Goal: Use online tool/utility

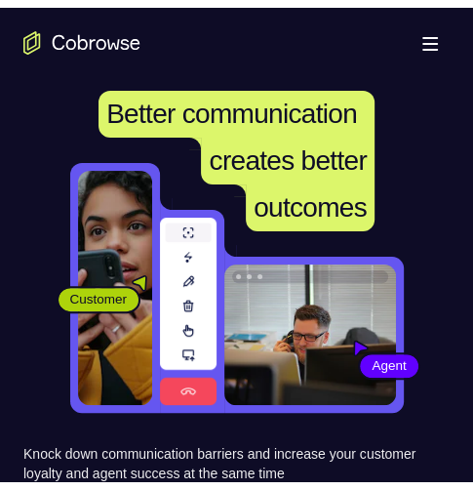
scroll to position [390, 0]
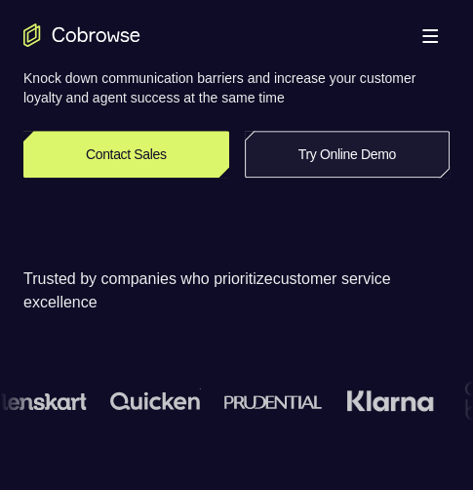
click at [339, 158] on link "Try Online Demo" at bounding box center [348, 154] width 206 height 47
click at [337, 149] on link "Try Online Demo" at bounding box center [348, 154] width 206 height 47
click at [340, 152] on link "Try Online Demo" at bounding box center [348, 154] width 206 height 47
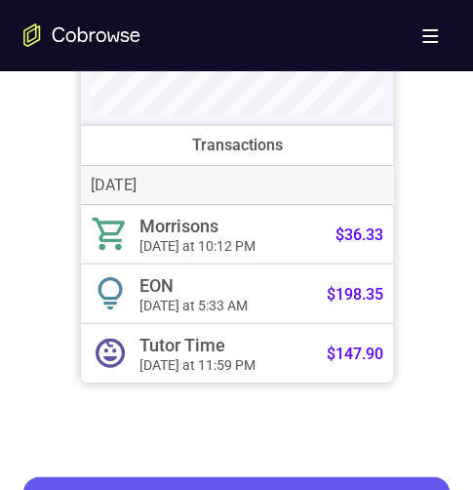
scroll to position [781, 0]
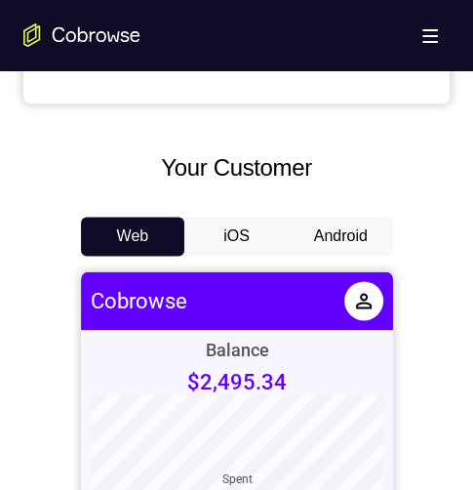
click at [328, 247] on button "Android" at bounding box center [341, 236] width 104 height 39
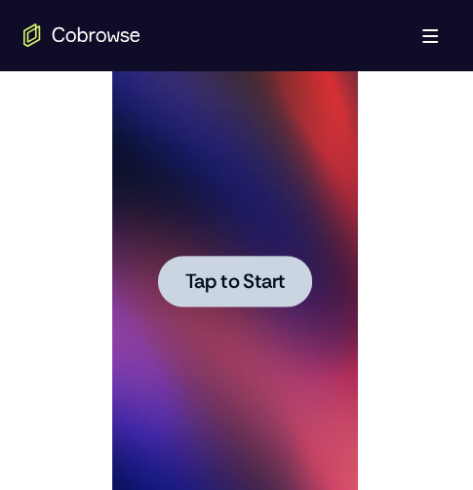
scroll to position [0, 0]
click at [254, 278] on span "Tap to Start" at bounding box center [235, 281] width 100 height 20
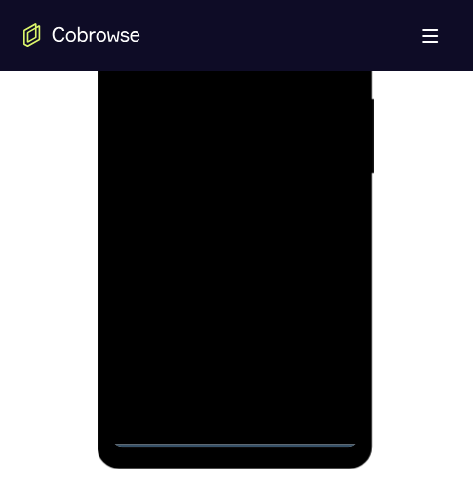
scroll to position [1268, 0]
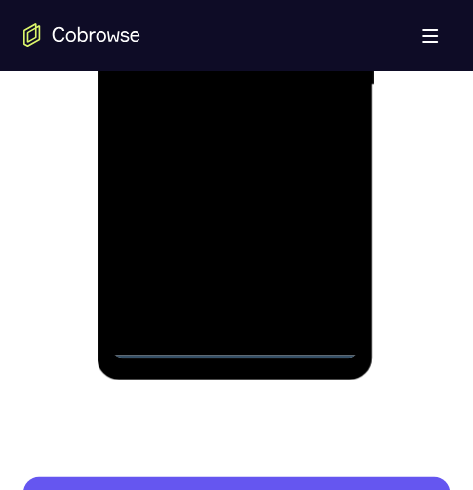
click at [234, 344] on div at bounding box center [235, 86] width 246 height 546
click at [190, 308] on div at bounding box center [235, 86] width 246 height 546
click at [228, 0] on div at bounding box center [235, 86] width 246 height 546
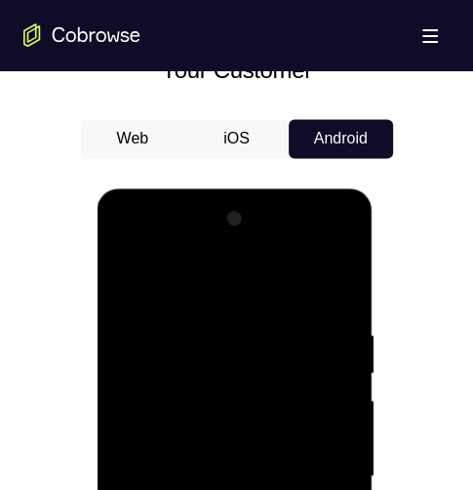
click at [233, 244] on div at bounding box center [235, 476] width 246 height 546
click at [163, 489] on div at bounding box center [235, 476] width 246 height 546
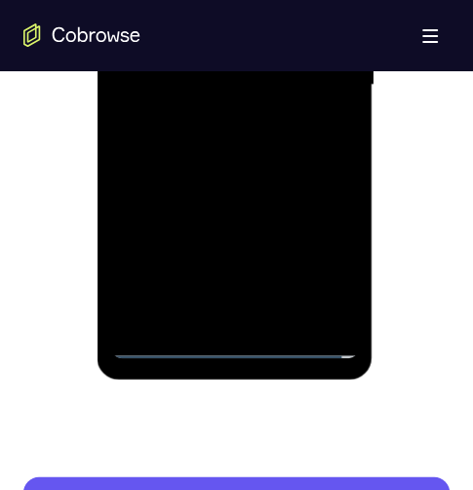
scroll to position [1366, 0]
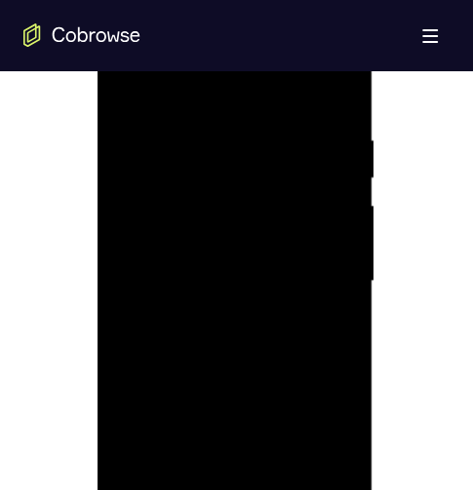
click at [338, 52] on div at bounding box center [235, 281] width 246 height 546
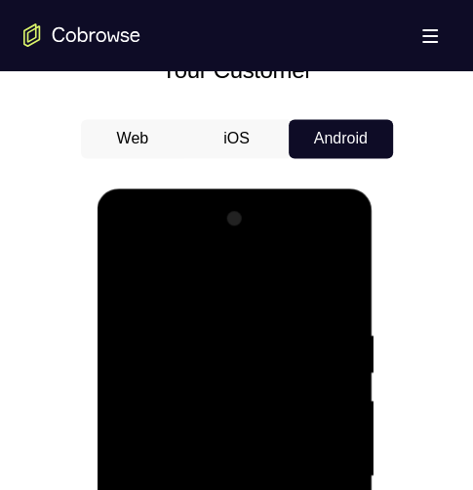
click at [305, 277] on div at bounding box center [235, 476] width 246 height 546
click at [181, 243] on div at bounding box center [235, 476] width 246 height 546
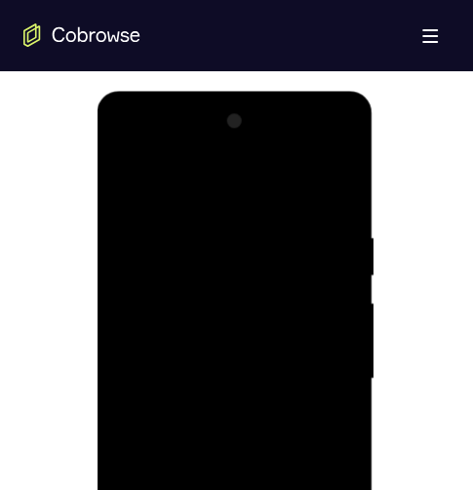
click at [201, 183] on div at bounding box center [235, 378] width 246 height 546
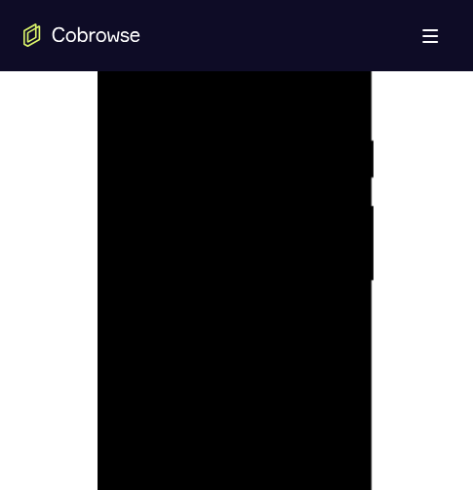
click at [132, 260] on div at bounding box center [235, 281] width 246 height 546
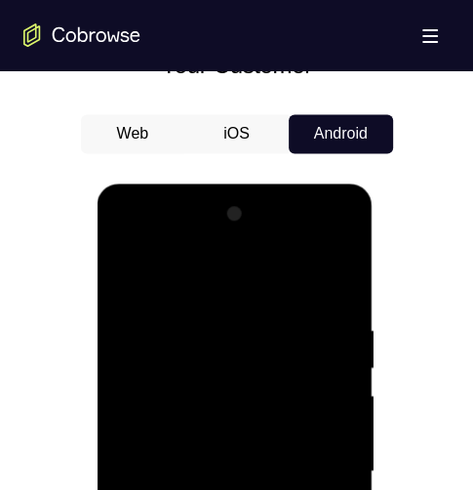
click at [163, 489] on div at bounding box center [235, 471] width 246 height 546
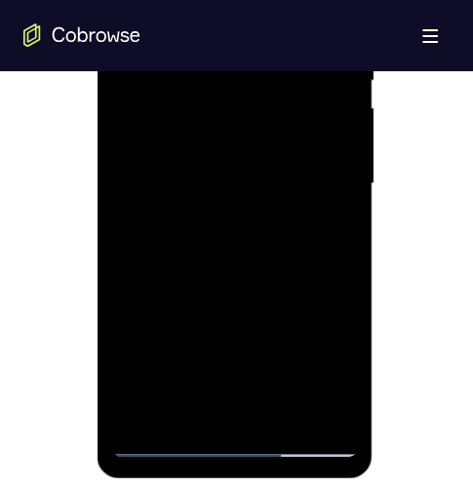
scroll to position [1073, 0]
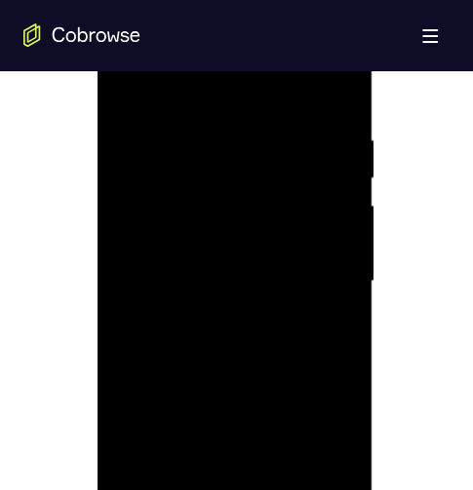
click at [172, 371] on div at bounding box center [235, 281] width 246 height 546
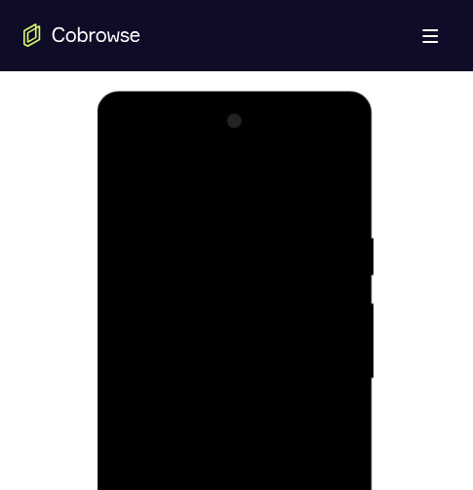
click at [186, 354] on div at bounding box center [235, 378] width 246 height 546
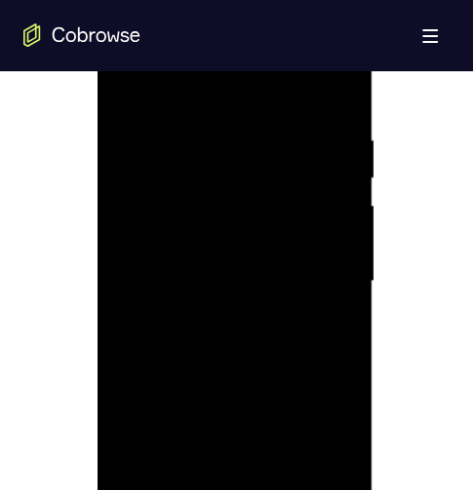
click at [148, 176] on div at bounding box center [235, 281] width 246 height 546
drag, startPoint x: 148, startPoint y: 176, endPoint x: 211, endPoint y: 179, distance: 62.5
click at [148, 177] on div at bounding box center [235, 281] width 246 height 546
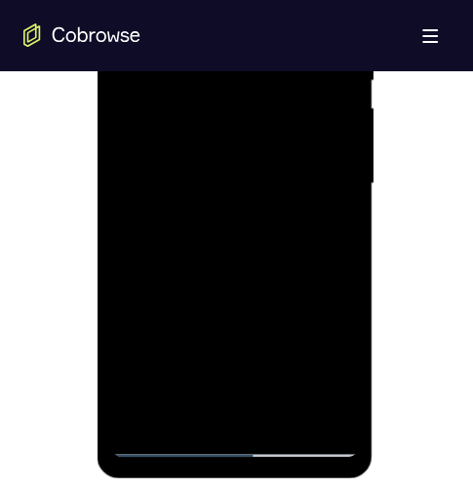
drag, startPoint x: 195, startPoint y: 410, endPoint x: 165, endPoint y: 382, distance: 41.4
click at [185, 399] on div at bounding box center [235, 183] width 246 height 546
click at [145, 368] on div at bounding box center [235, 183] width 246 height 546
click at [202, 372] on div at bounding box center [235, 183] width 246 height 546
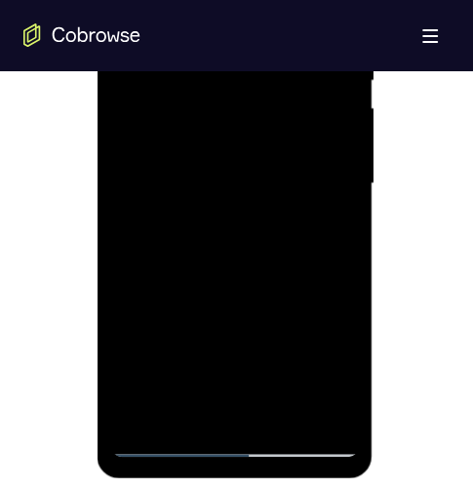
click at [133, 375] on div at bounding box center [235, 183] width 246 height 546
click at [134, 326] on div at bounding box center [235, 183] width 246 height 546
click at [139, 304] on div at bounding box center [235, 183] width 246 height 546
click at [221, 309] on div at bounding box center [235, 183] width 246 height 546
click at [260, 158] on div at bounding box center [235, 183] width 246 height 546
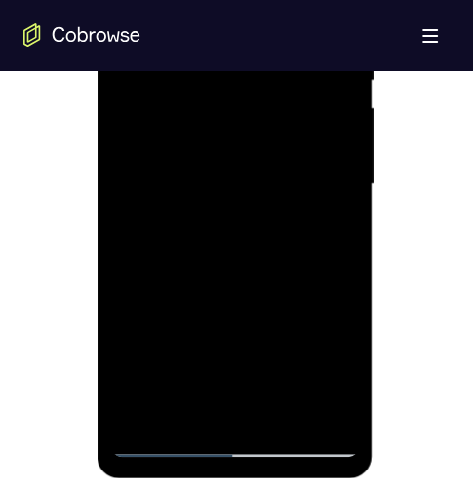
click at [167, 89] on div at bounding box center [235, 183] width 246 height 546
click at [263, 302] on div at bounding box center [235, 183] width 246 height 546
click at [265, 337] on div at bounding box center [235, 183] width 246 height 546
click at [221, 167] on div at bounding box center [235, 183] width 246 height 546
click at [319, 87] on div at bounding box center [235, 183] width 246 height 546
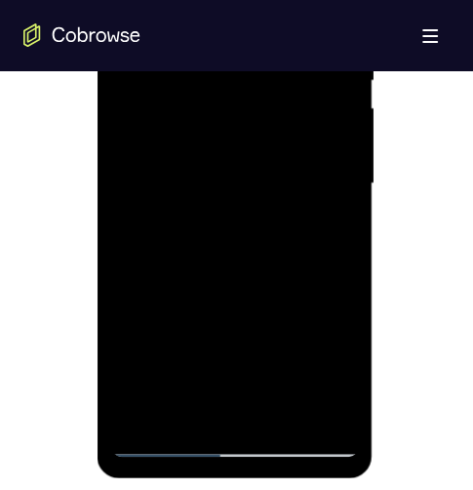
scroll to position [1073, 0]
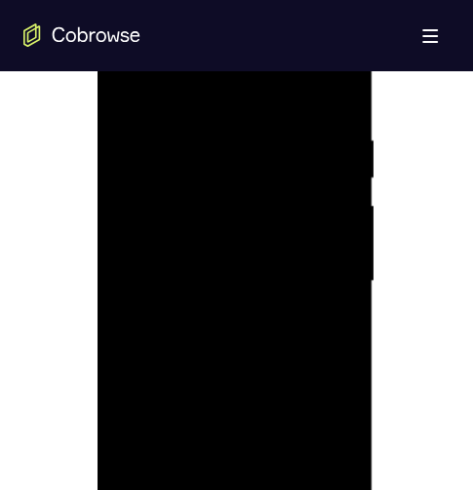
drag, startPoint x: 250, startPoint y: 285, endPoint x: 251, endPoint y: 275, distance: 9.8
click at [250, 281] on div at bounding box center [235, 281] width 246 height 546
click at [248, 285] on div at bounding box center [235, 281] width 246 height 546
click at [239, 317] on div at bounding box center [235, 281] width 246 height 546
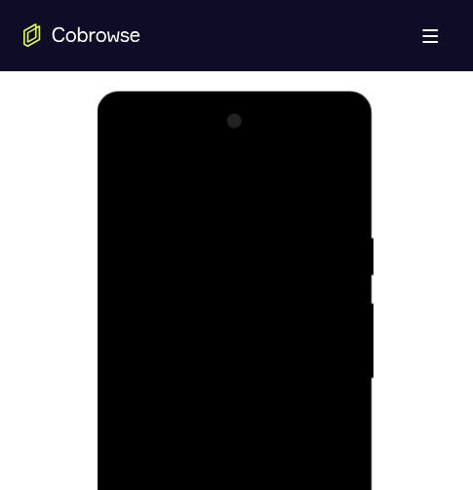
click at [120, 182] on div at bounding box center [235, 378] width 246 height 546
drag, startPoint x: 122, startPoint y: 186, endPoint x: 193, endPoint y: 278, distance: 116.1
click at [122, 186] on div at bounding box center [235, 378] width 246 height 546
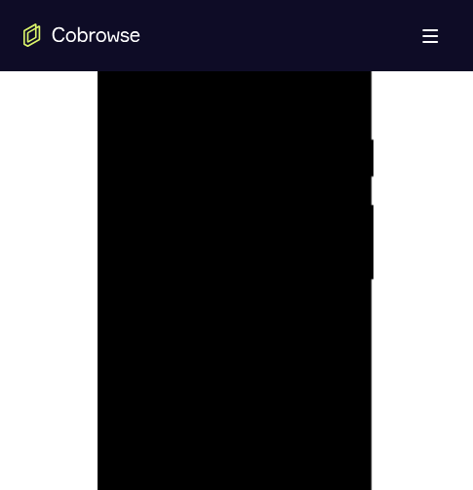
click at [210, 261] on div at bounding box center [235, 280] width 246 height 546
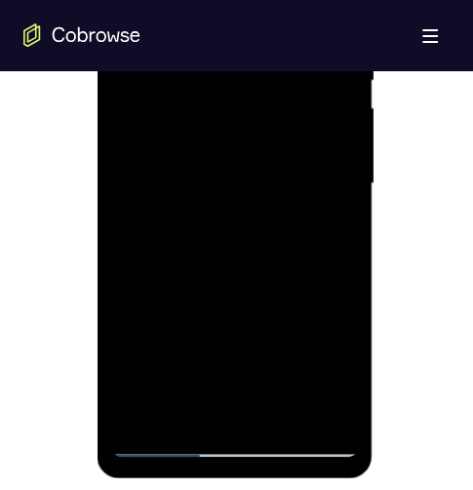
click at [172, 442] on div at bounding box center [235, 183] width 246 height 546
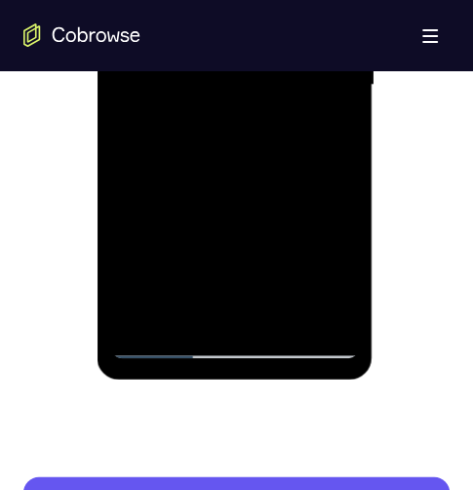
click at [213, 314] on div at bounding box center [235, 86] width 246 height 546
click at [230, 314] on div at bounding box center [235, 86] width 246 height 546
click at [167, 62] on div at bounding box center [235, 86] width 246 height 546
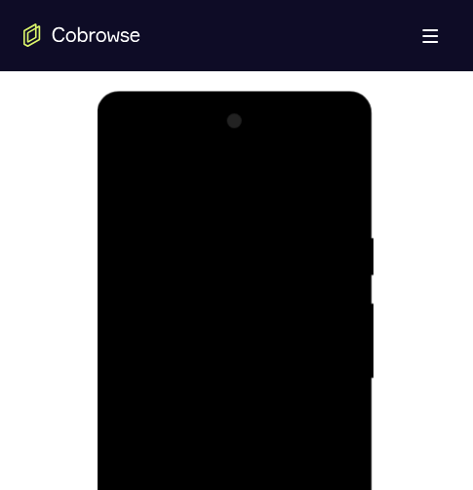
click at [137, 293] on div at bounding box center [235, 378] width 246 height 546
click at [177, 299] on div at bounding box center [235, 378] width 246 height 546
click at [141, 333] on div at bounding box center [235, 378] width 246 height 546
click at [329, 341] on div at bounding box center [235, 378] width 246 height 546
drag, startPoint x: 329, startPoint y: 341, endPoint x: 509, endPoint y: 543, distance: 271.6
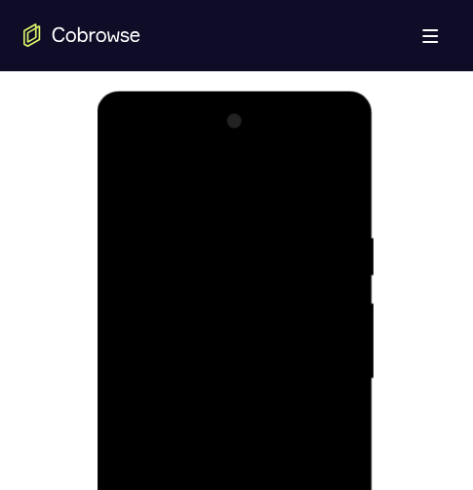
click at [329, 341] on div at bounding box center [235, 378] width 246 height 546
click at [272, 380] on div at bounding box center [235, 378] width 246 height 546
click at [266, 438] on div at bounding box center [235, 378] width 246 height 546
click at [209, 349] on div at bounding box center [235, 378] width 246 height 546
click at [221, 455] on div at bounding box center [235, 378] width 246 height 546
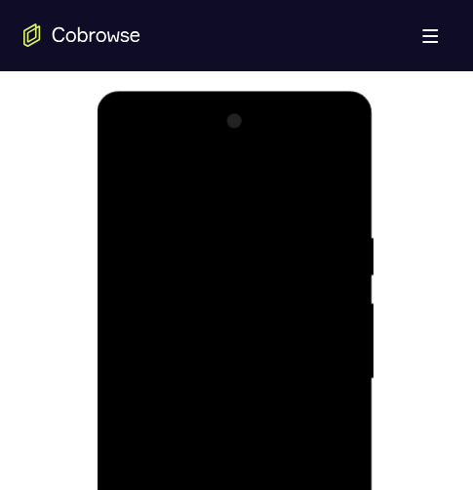
click at [223, 448] on div at bounding box center [235, 378] width 246 height 546
click at [223, 451] on div at bounding box center [235, 378] width 246 height 546
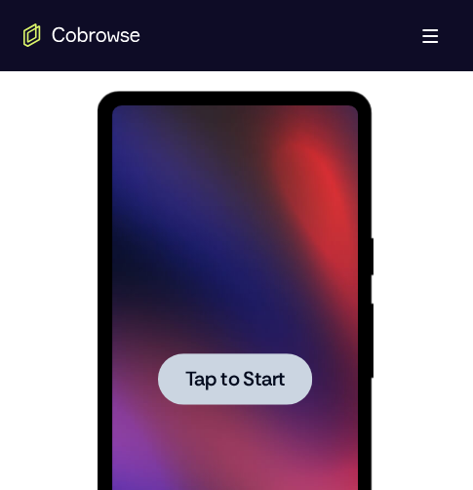
click at [195, 385] on span "Tap to Start" at bounding box center [235, 379] width 100 height 20
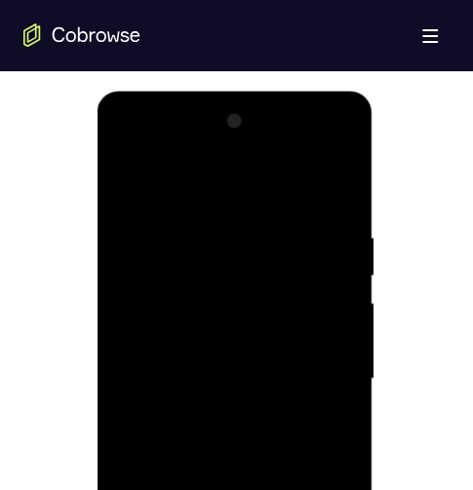
scroll to position [1171, 0]
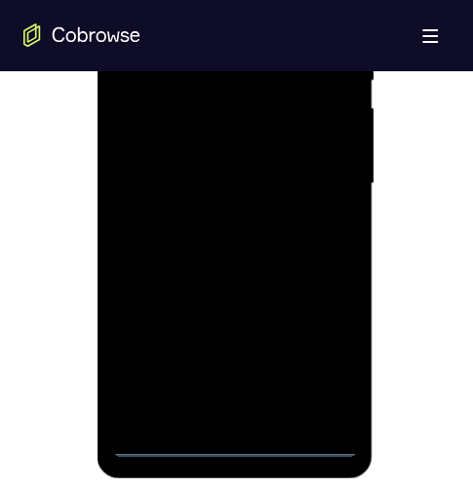
click at [229, 430] on div at bounding box center [235, 183] width 246 height 546
click at [235, 442] on div at bounding box center [235, 183] width 246 height 546
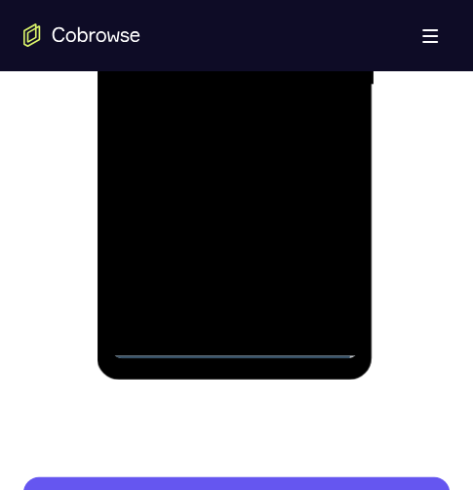
click at [324, 266] on div at bounding box center [235, 86] width 246 height 546
click at [339, 0] on div at bounding box center [235, 86] width 246 height 546
click at [279, 0] on div at bounding box center [235, 86] width 246 height 546
click at [187, 0] on div at bounding box center [235, 86] width 246 height 546
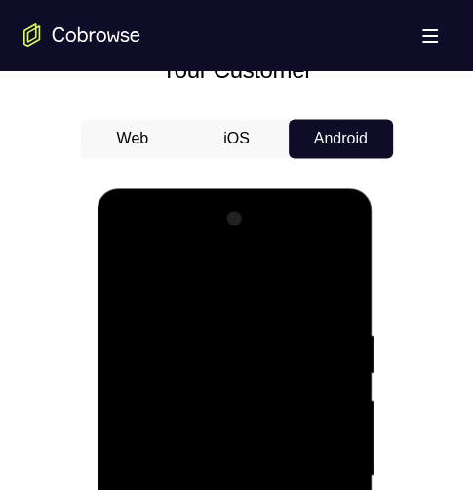
click at [166, 489] on div at bounding box center [235, 476] width 246 height 546
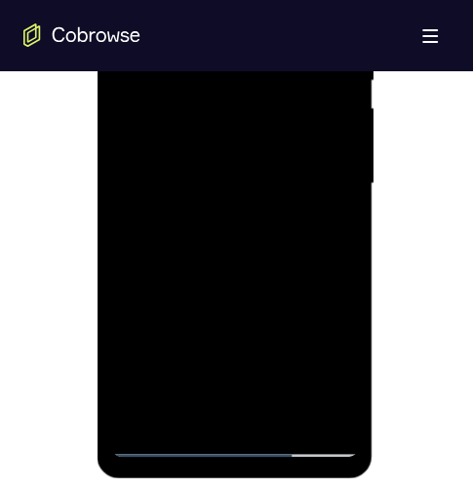
click at [133, 310] on div at bounding box center [235, 183] width 246 height 546
click at [135, 247] on div at bounding box center [235, 183] width 246 height 546
click at [175, 438] on div at bounding box center [235, 183] width 246 height 546
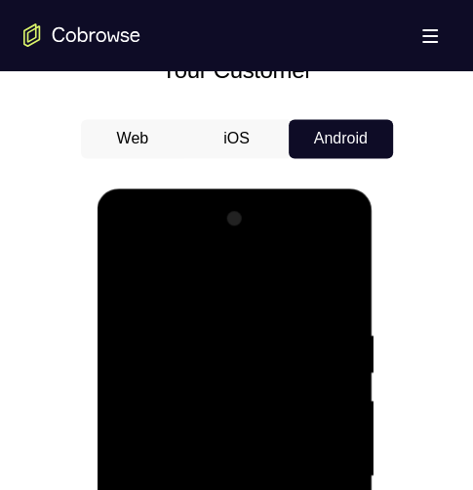
click at [336, 243] on div at bounding box center [235, 476] width 246 height 546
drag, startPoint x: 252, startPoint y: 356, endPoint x: 254, endPoint y: 345, distance: 10.9
click at [253, 352] on div at bounding box center [235, 476] width 246 height 546
click at [173, 249] on div at bounding box center [235, 476] width 246 height 546
